Goal: Task Accomplishment & Management: Use online tool/utility

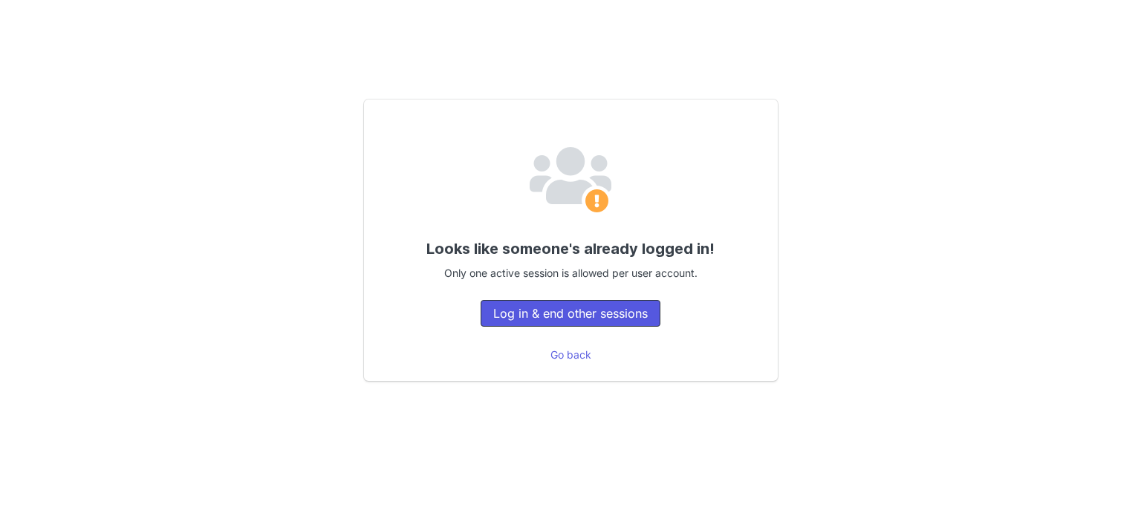
click at [535, 309] on button "Log in & end other sessions" at bounding box center [571, 313] width 180 height 27
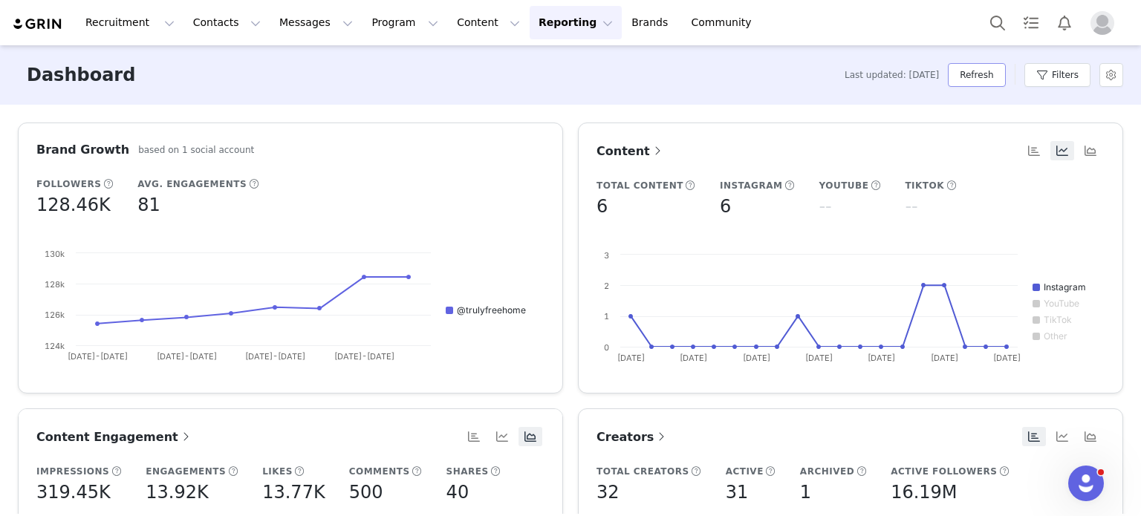
click at [969, 71] on button "Refresh" at bounding box center [976, 75] width 57 height 24
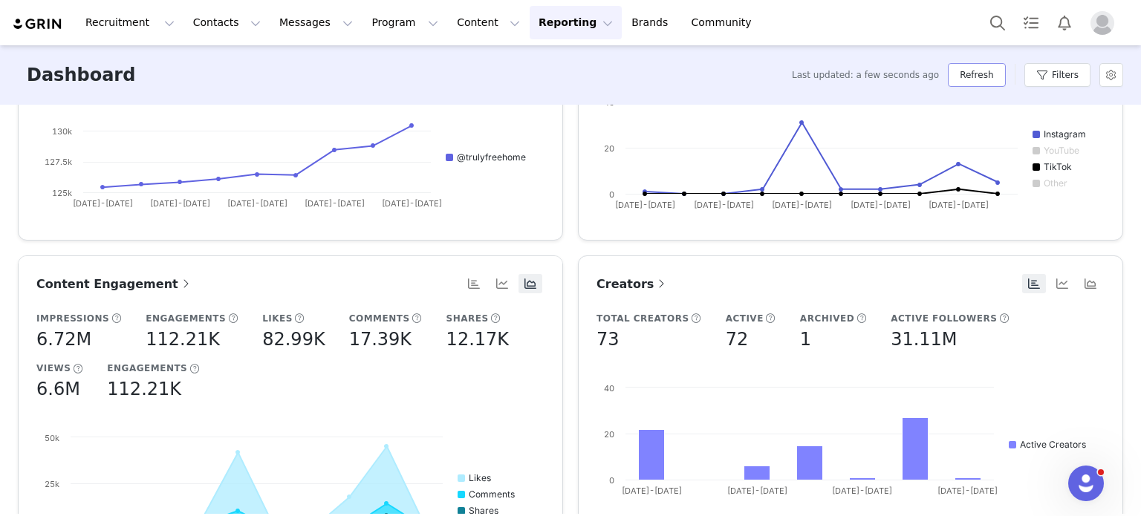
scroll to position [196, 0]
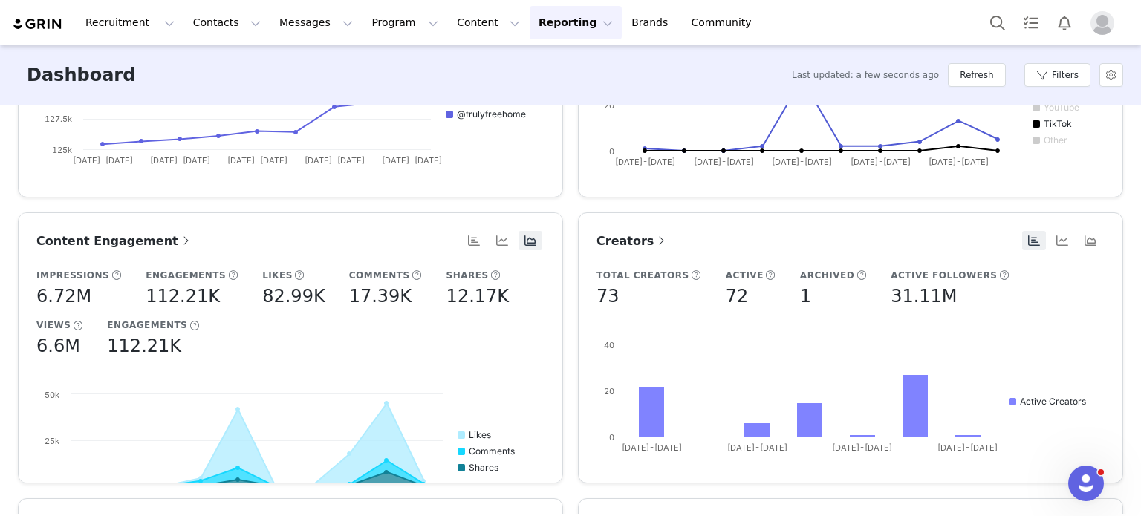
click at [117, 241] on span "Content Engagement" at bounding box center [114, 241] width 157 height 14
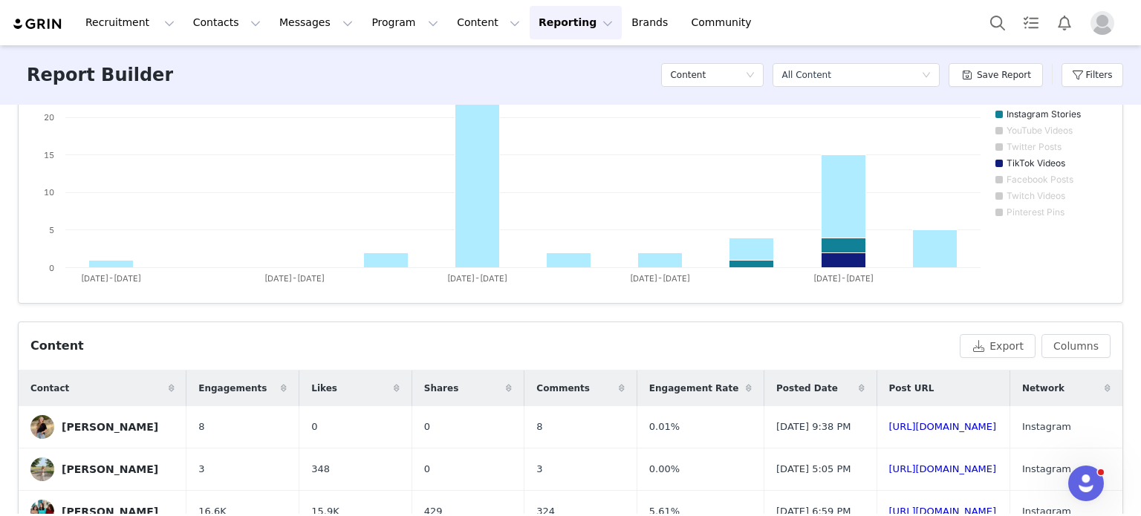
scroll to position [336, 0]
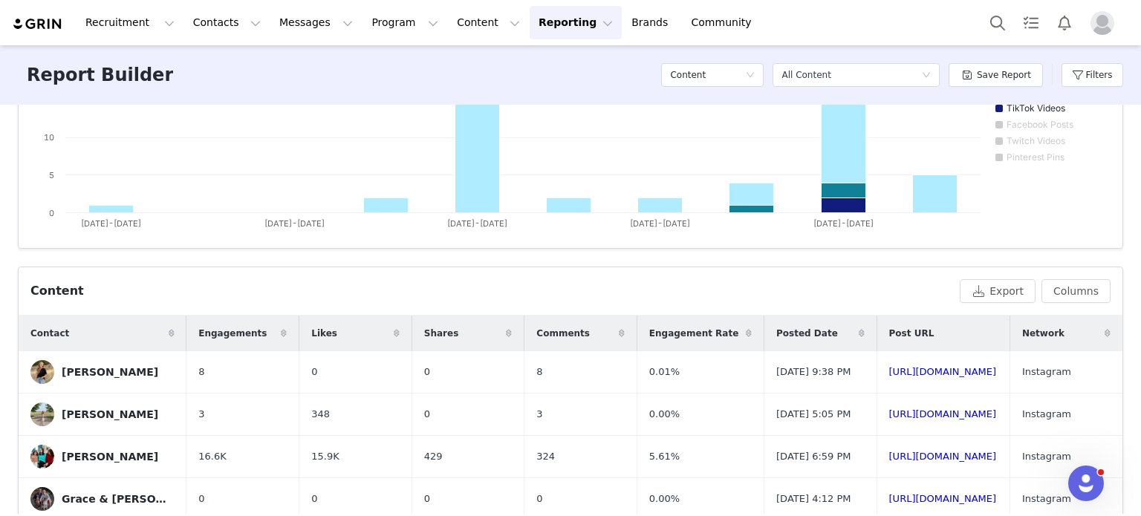
click at [777, 330] on span "Posted Date" at bounding box center [808, 333] width 62 height 13
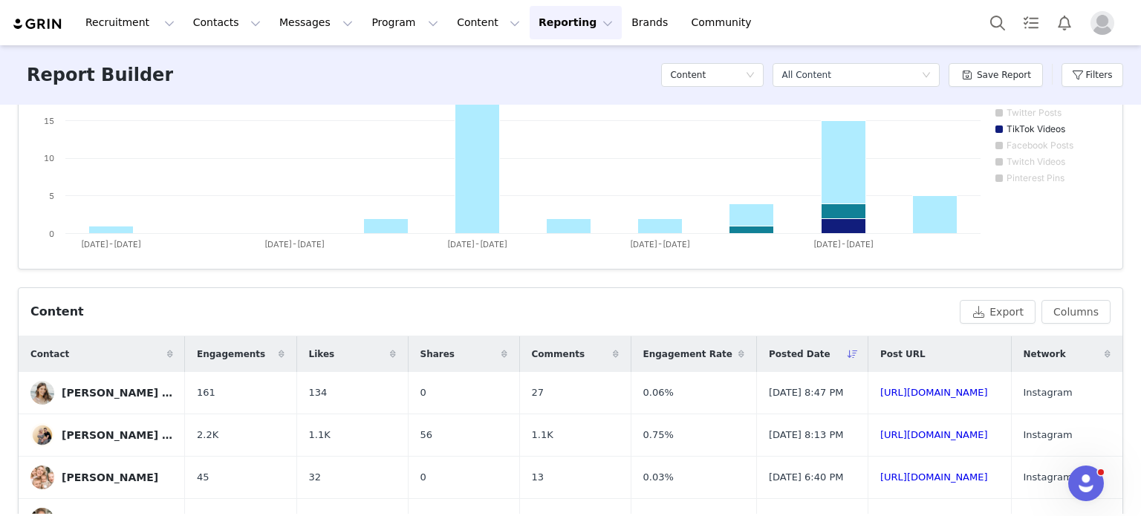
scroll to position [317, 0]
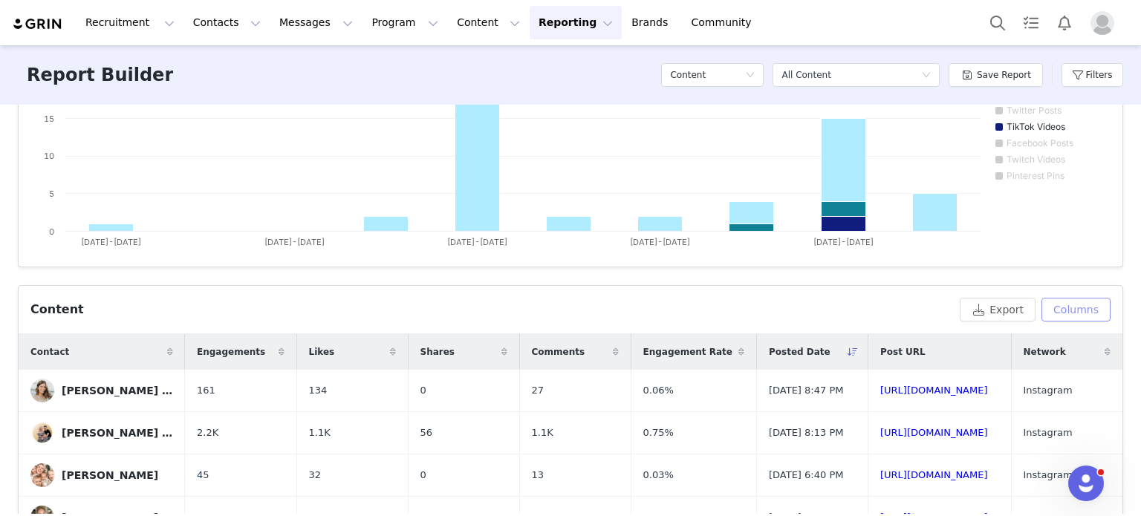
click at [1055, 311] on button "Columns" at bounding box center [1076, 310] width 69 height 24
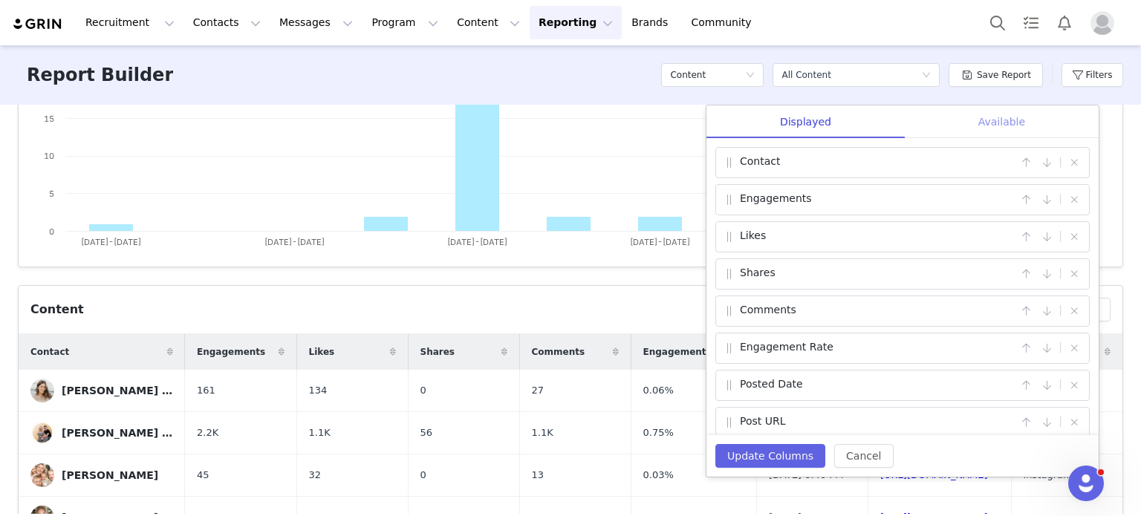
click at [995, 121] on div "Available" at bounding box center [1002, 122] width 194 height 33
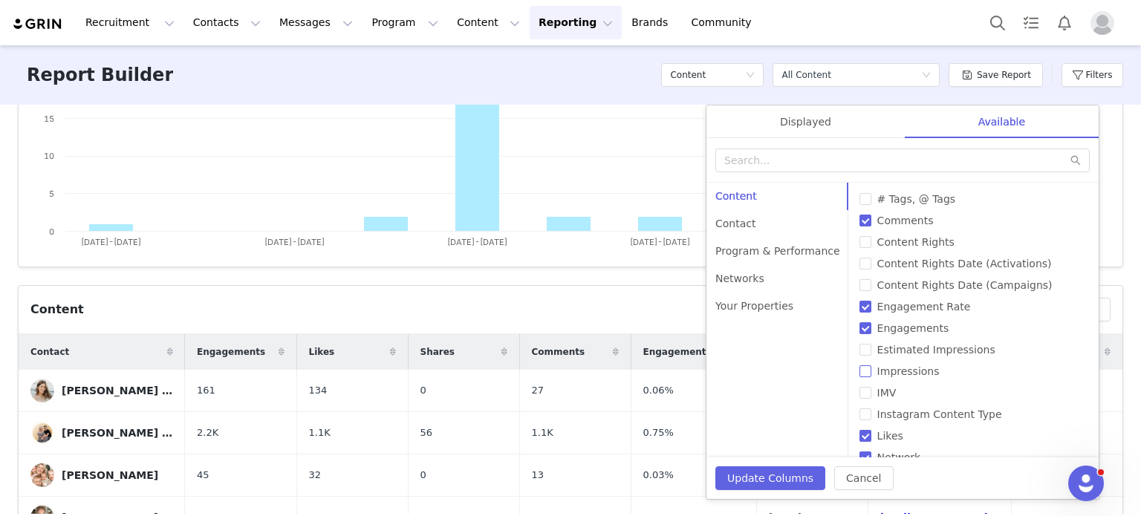
click at [860, 373] on input "Impressions" at bounding box center [866, 372] width 12 height 12
checkbox input "true"
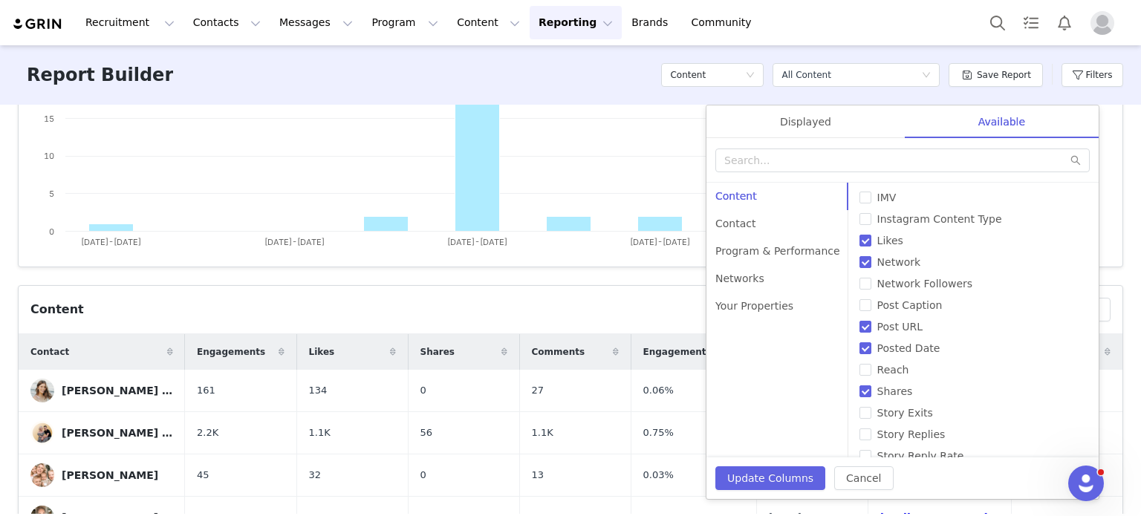
scroll to position [198, 0]
click at [860, 365] on input "Reach" at bounding box center [866, 367] width 12 height 12
checkbox input "true"
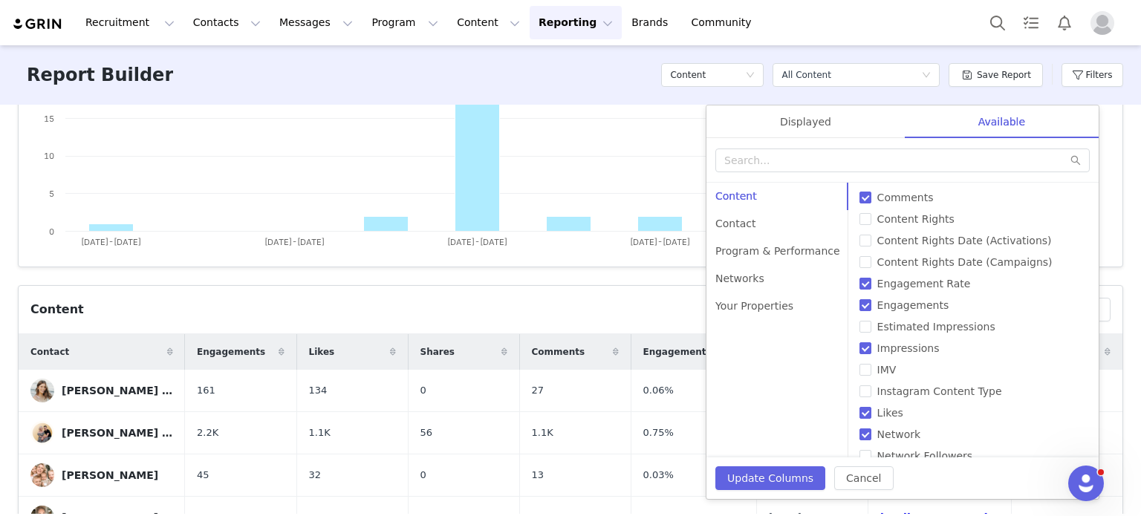
scroll to position [0, 0]
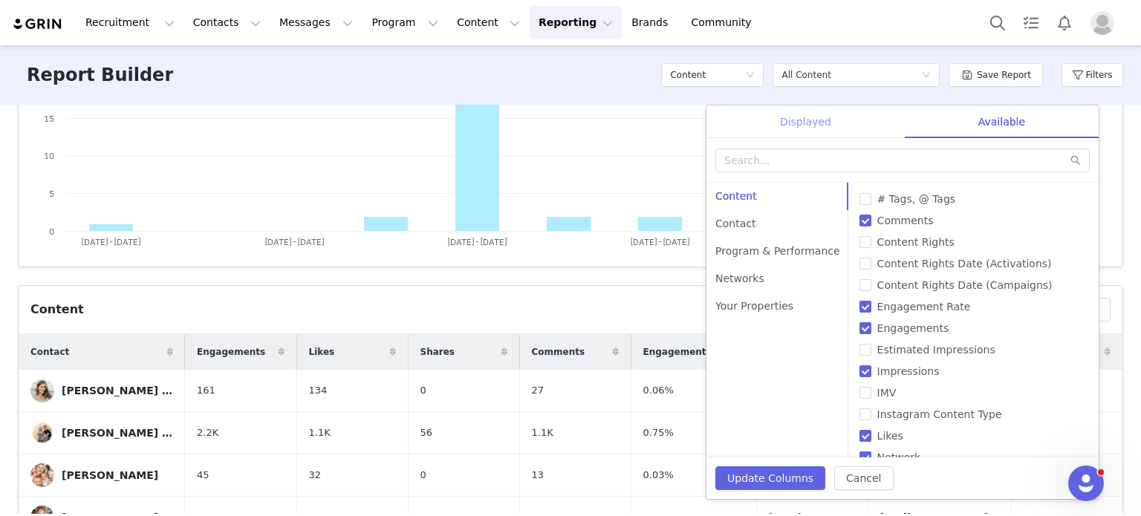
click at [792, 113] on div "Displayed" at bounding box center [806, 122] width 198 height 33
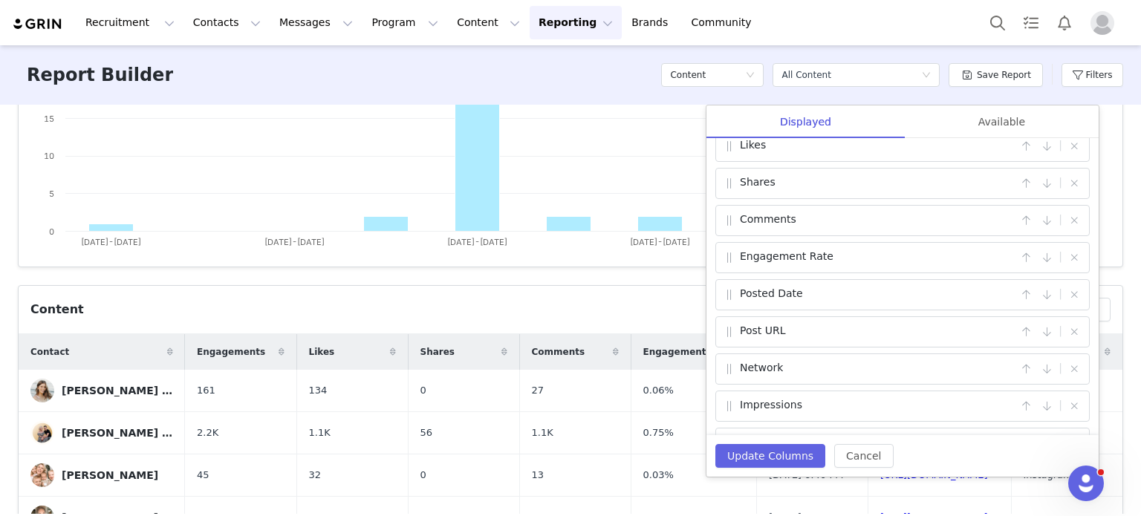
scroll to position [92, 0]
click at [730, 148] on span at bounding box center [729, 145] width 15 height 18
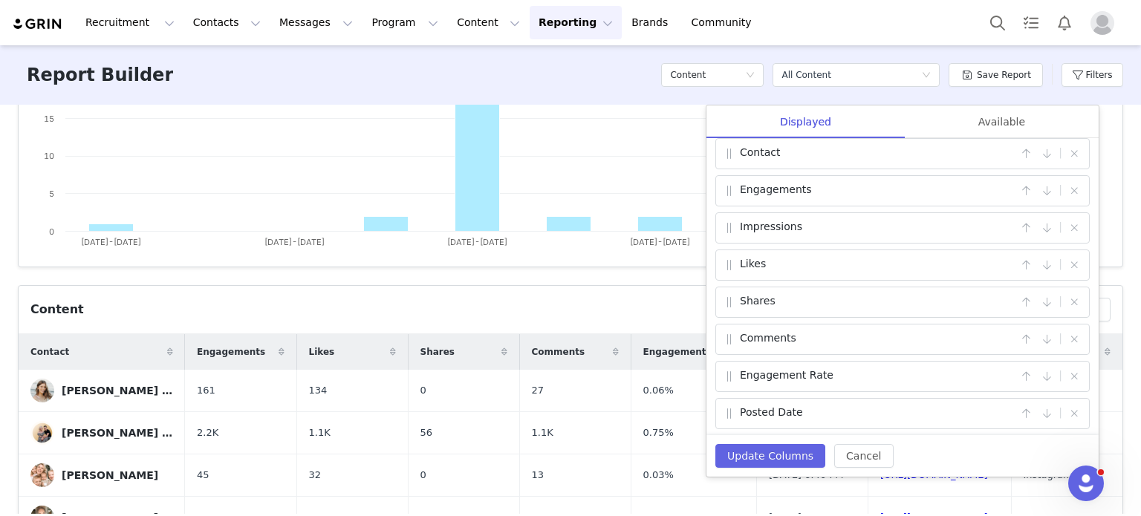
scroll to position [0, 0]
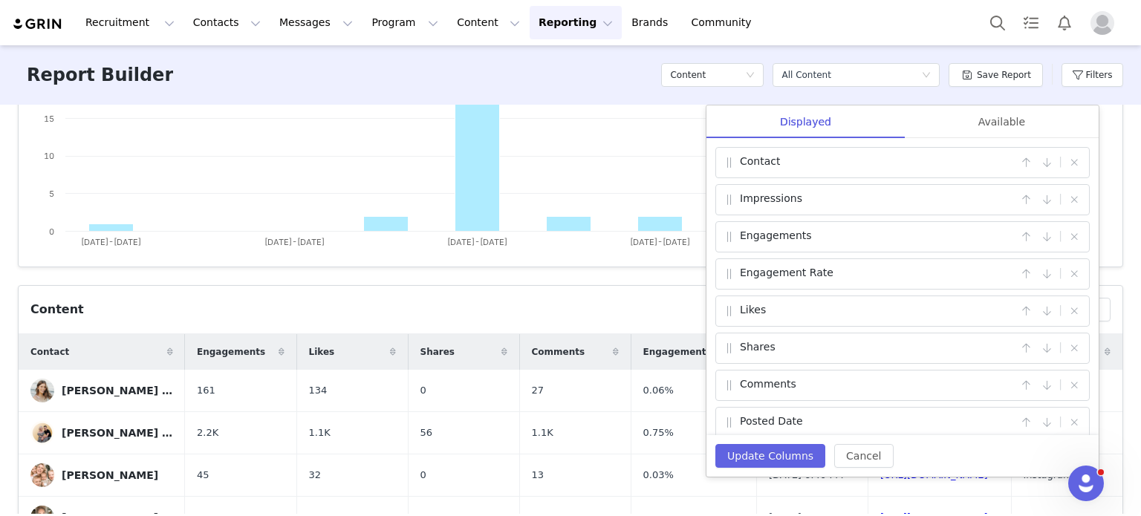
click at [732, 273] on span at bounding box center [729, 274] width 15 height 18
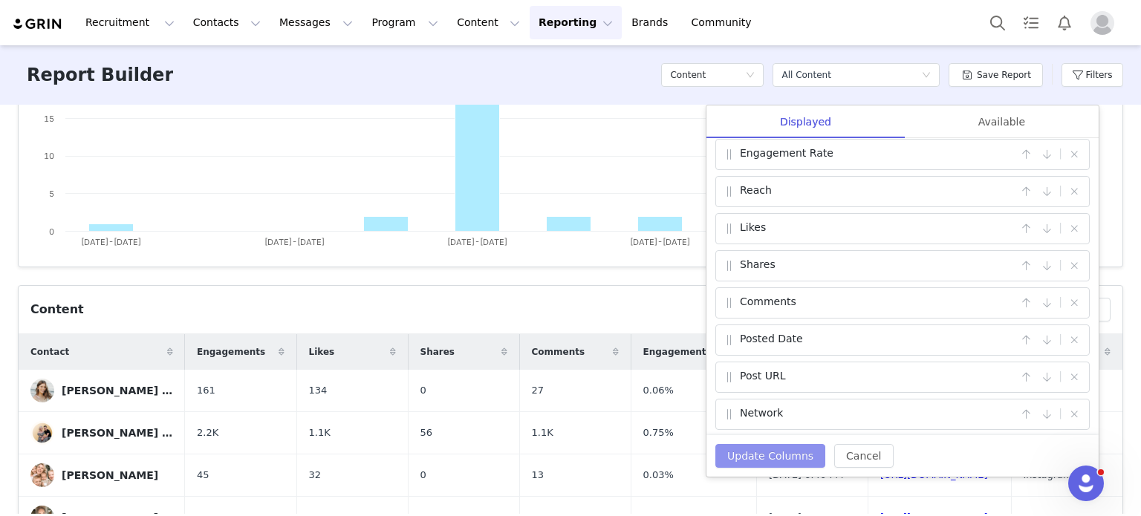
click at [737, 454] on button "Update Columns" at bounding box center [771, 456] width 110 height 24
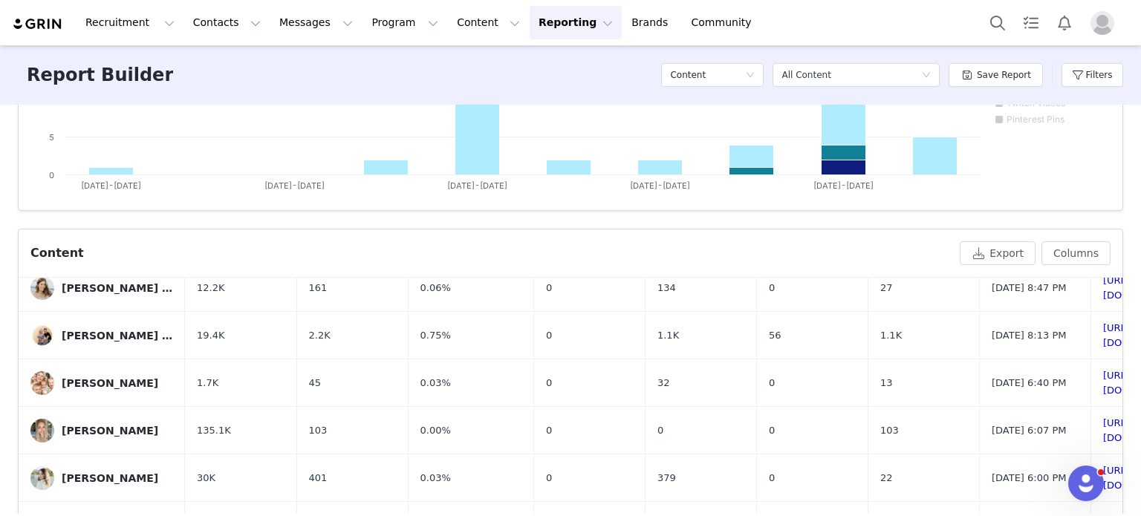
scroll to position [48, 0]
